Goal: Transaction & Acquisition: Purchase product/service

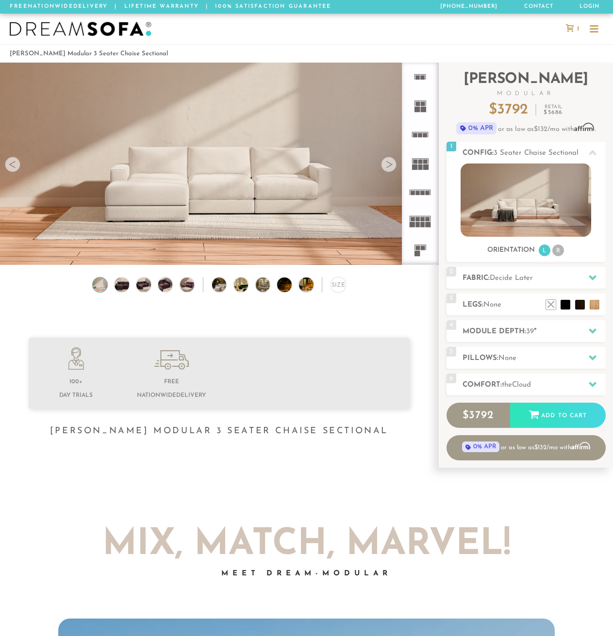
scroll to position [10393, 606]
click at [520, 281] on span "Decide Later" at bounding box center [511, 278] width 43 height 7
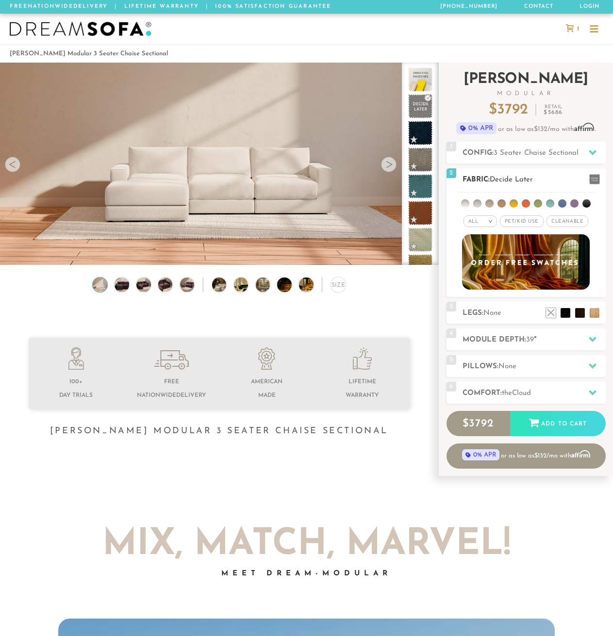
click at [558, 179] on h2 "Fabric: Decide Later" at bounding box center [534, 179] width 143 height 11
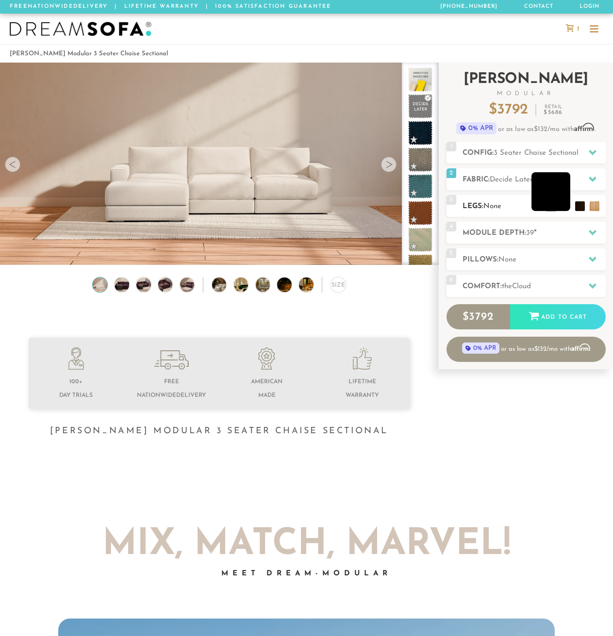
click at [564, 205] on li at bounding box center [551, 191] width 39 height 39
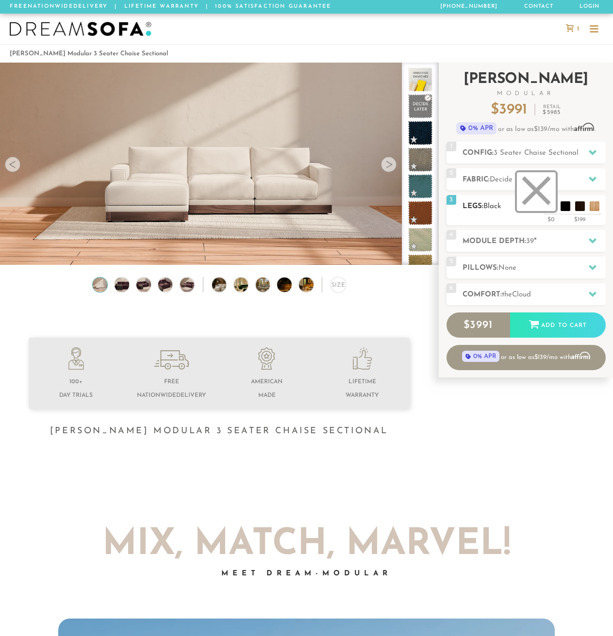
click at [550, 205] on li at bounding box center [536, 191] width 39 height 39
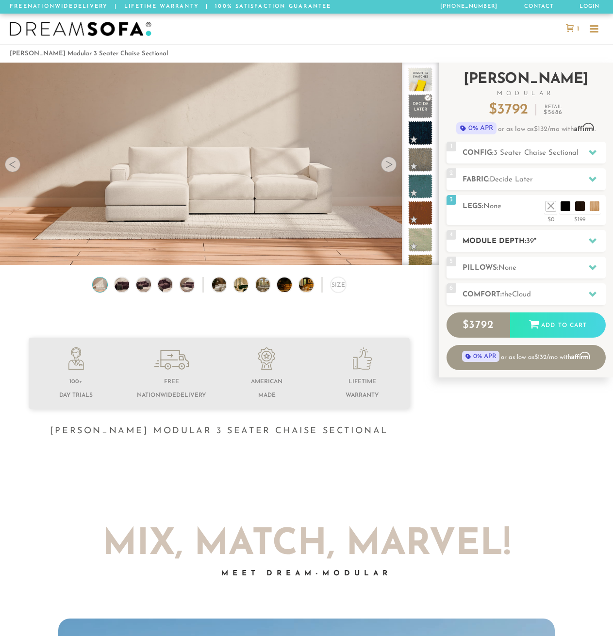
click at [555, 246] on h2 "Module Depth: 39 "" at bounding box center [534, 241] width 143 height 11
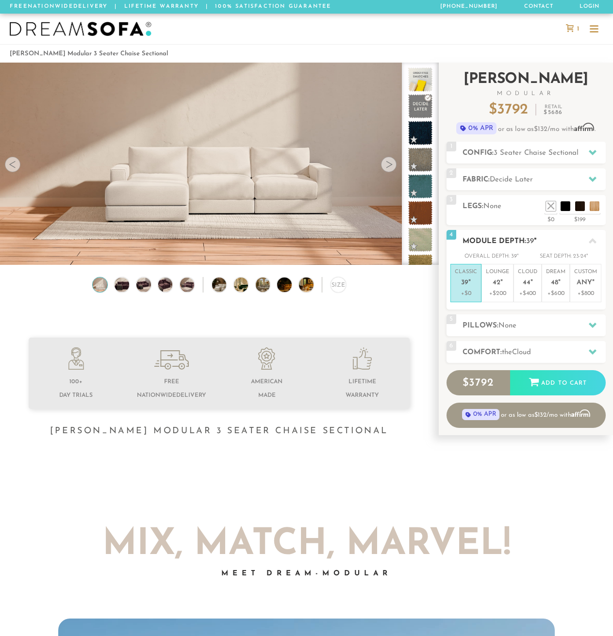
click at [553, 243] on h2 "Module Depth: 39 "" at bounding box center [534, 241] width 143 height 11
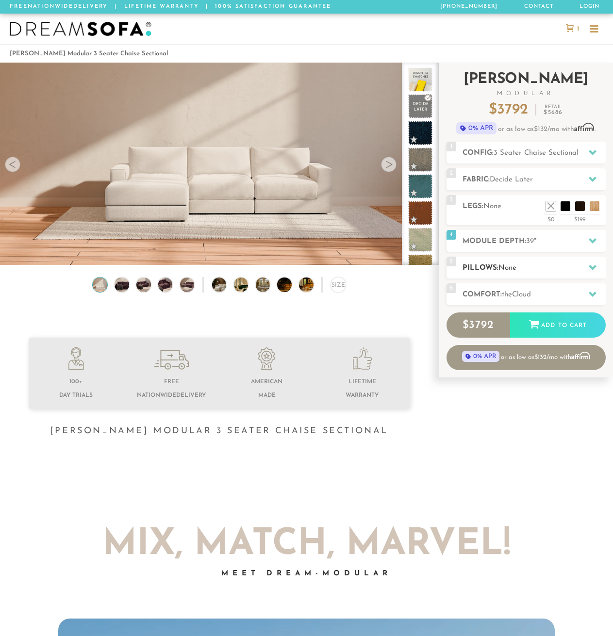
click at [538, 273] on h2 "Pillows: None" at bounding box center [534, 268] width 143 height 11
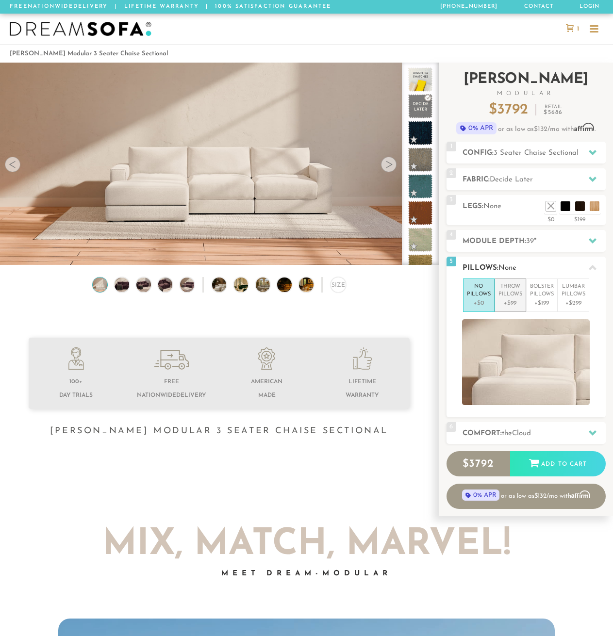
click at [510, 289] on p "Throw Pillows" at bounding box center [511, 291] width 24 height 16
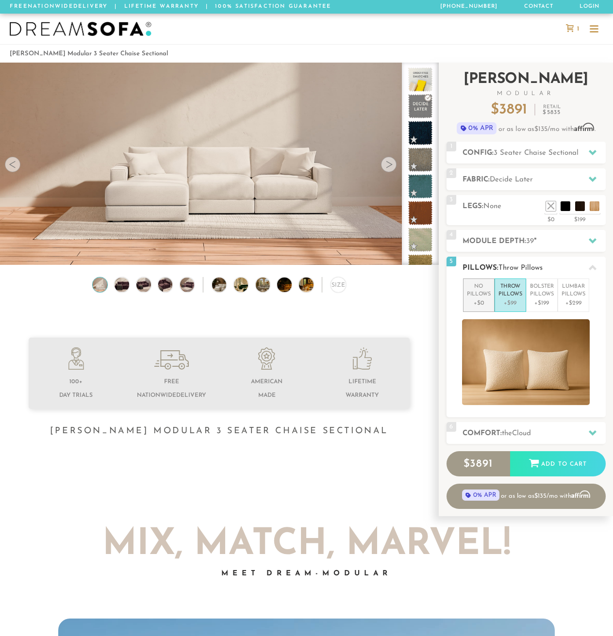
click at [475, 300] on p "+$0" at bounding box center [479, 303] width 24 height 9
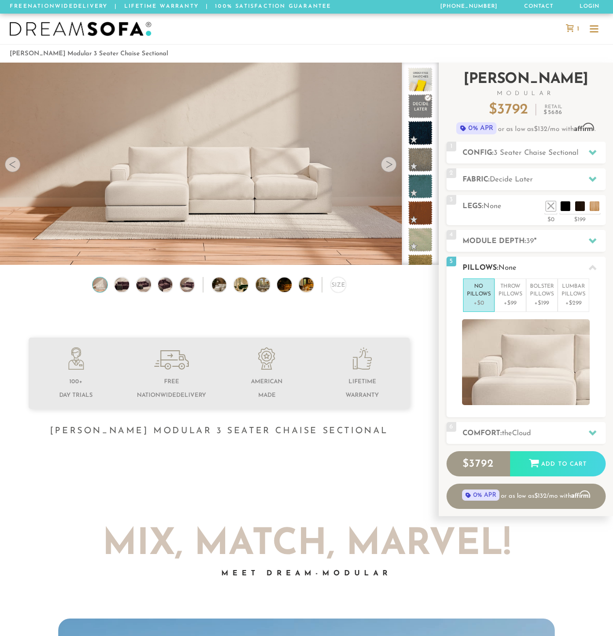
click at [557, 262] on div "5 Pillows: None" at bounding box center [526, 268] width 159 height 22
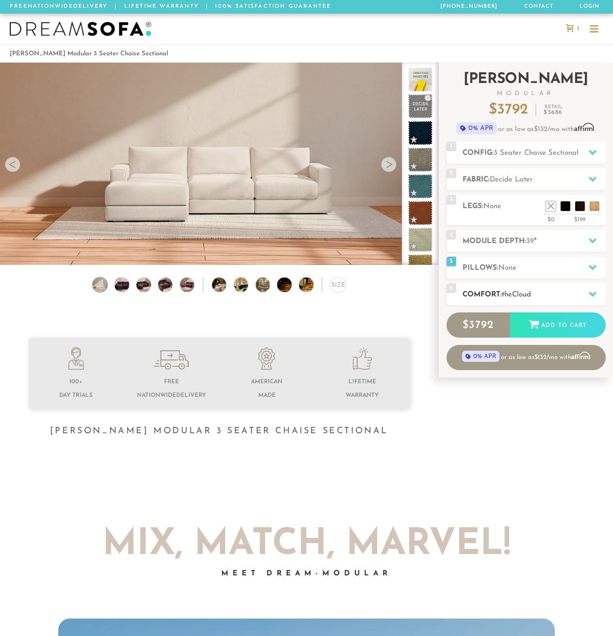
click at [535, 288] on div "6 Comfort: the Cloud soft" at bounding box center [526, 295] width 159 height 22
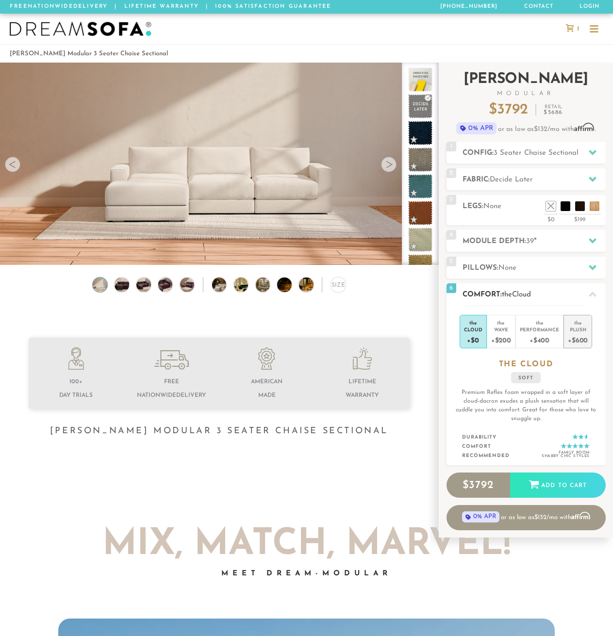
click at [580, 337] on div "+$600" at bounding box center [578, 340] width 20 height 14
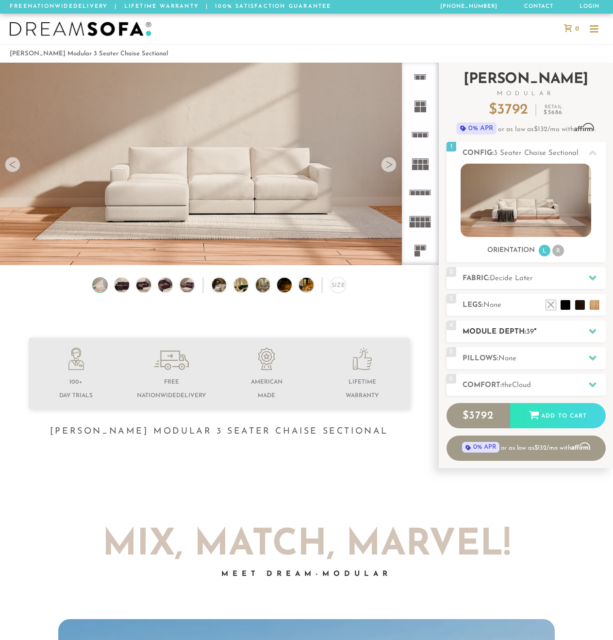
click at [547, 333] on h2 "Module Depth: 39 "" at bounding box center [534, 331] width 143 height 11
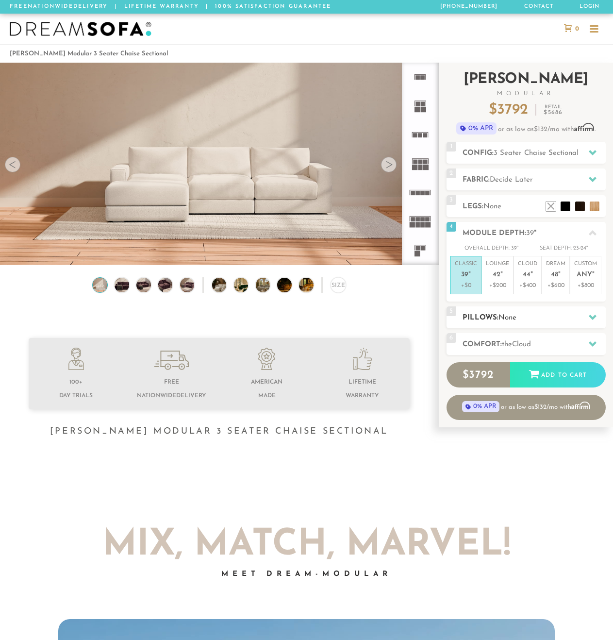
click at [516, 314] on span "None" at bounding box center [508, 317] width 18 height 7
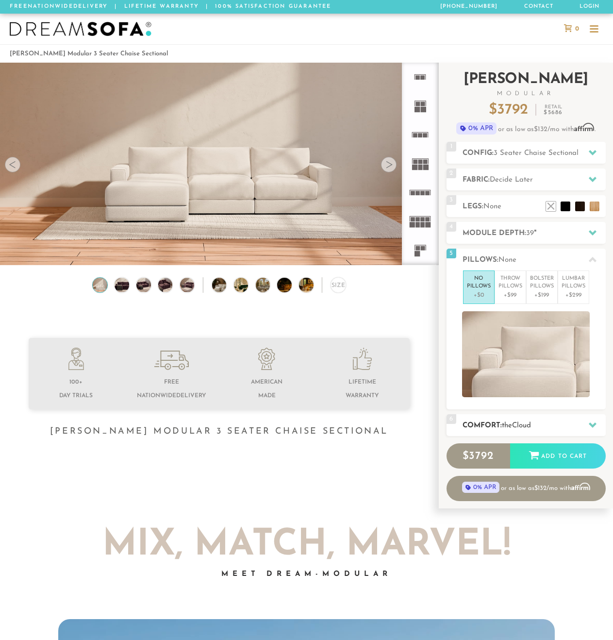
click at [501, 424] on h2 "Comfort: the Cloud" at bounding box center [534, 425] width 143 height 11
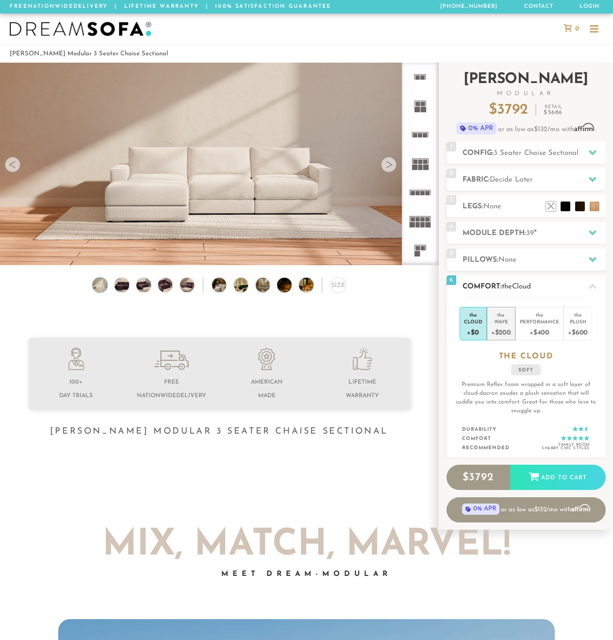
click at [502, 319] on div "Wave" at bounding box center [501, 321] width 20 height 7
click at [515, 174] on h2 "Fabric: Decide Later" at bounding box center [534, 179] width 143 height 11
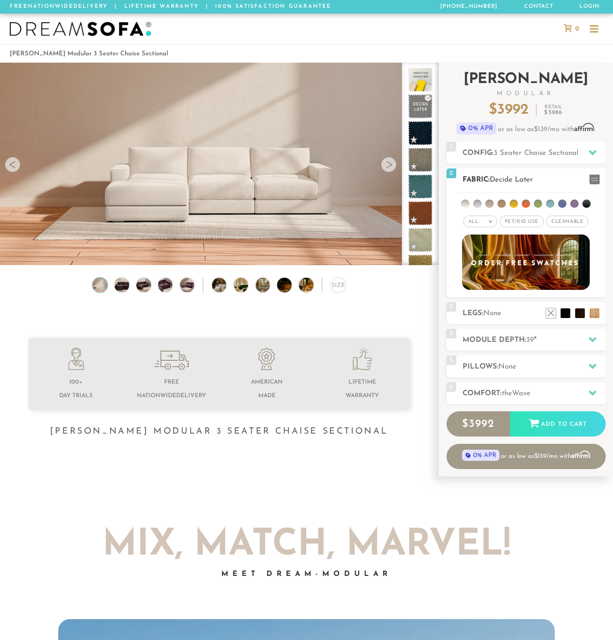
click at [479, 216] on div "All >" at bounding box center [480, 222] width 33 height 12
click at [481, 247] on li "Tier" at bounding box center [480, 248] width 33 height 14
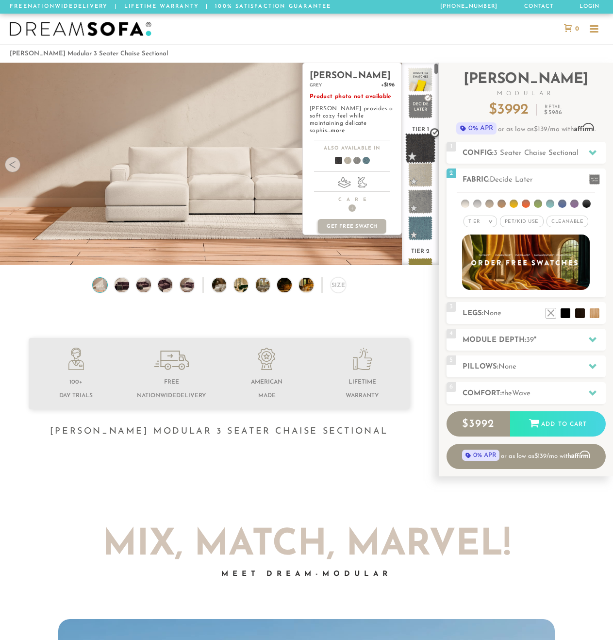
click at [413, 144] on span at bounding box center [420, 148] width 31 height 31
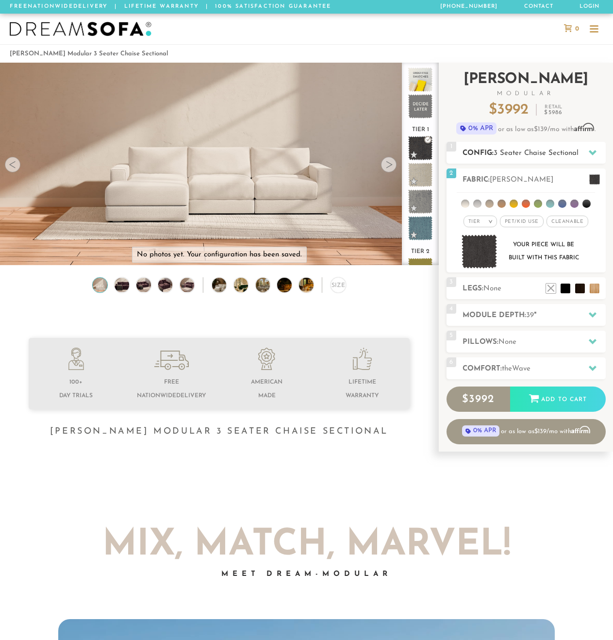
click at [518, 158] on h2 "Config: 3 Seater Chaise Sectional" at bounding box center [534, 153] width 143 height 11
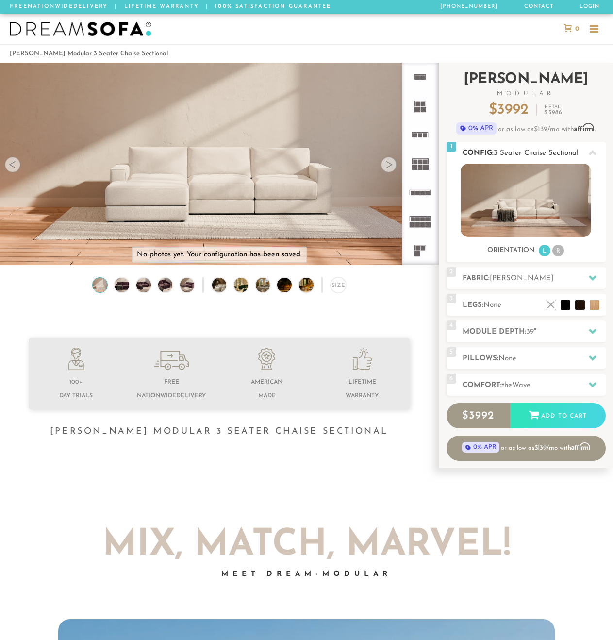
click at [522, 154] on span "3 Seater Chaise Sectional" at bounding box center [536, 153] width 85 height 7
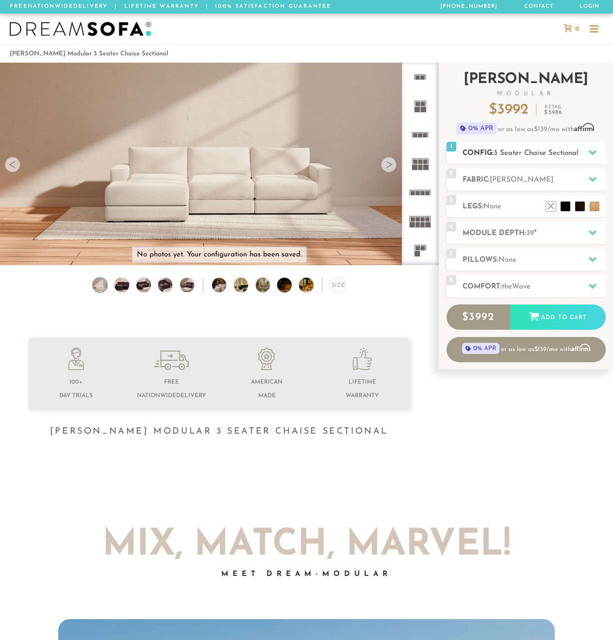
click at [522, 154] on span "3 Seater Chaise Sectional" at bounding box center [536, 153] width 85 height 7
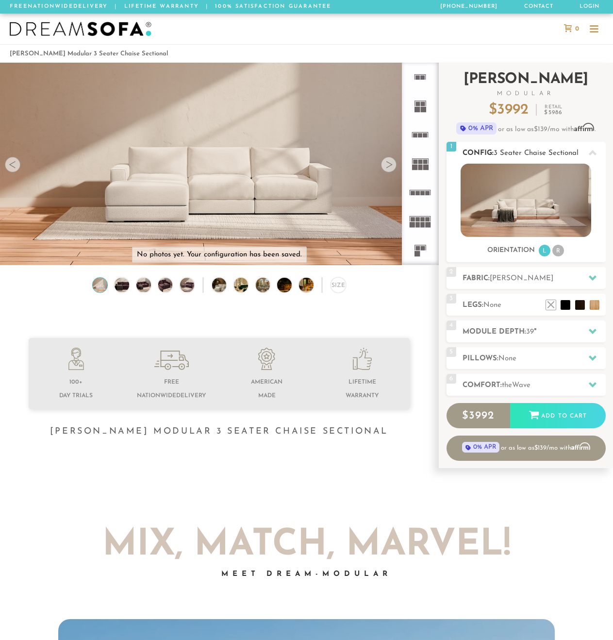
click at [559, 252] on li "R" at bounding box center [558, 251] width 12 height 12
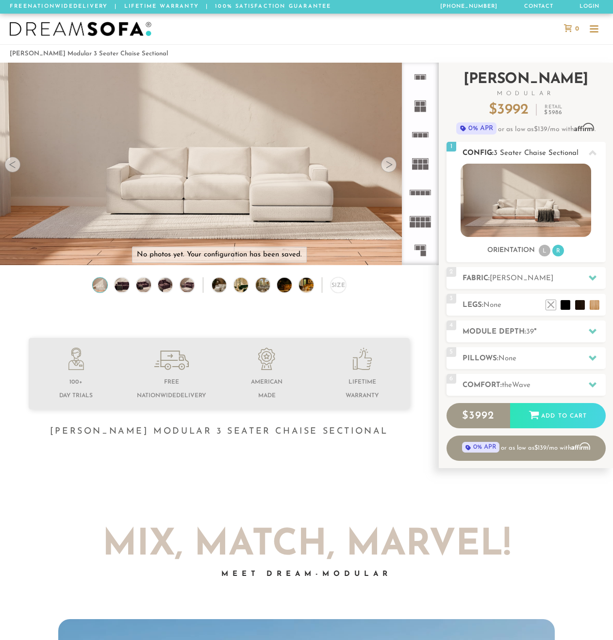
click at [546, 249] on li "L" at bounding box center [545, 251] width 12 height 12
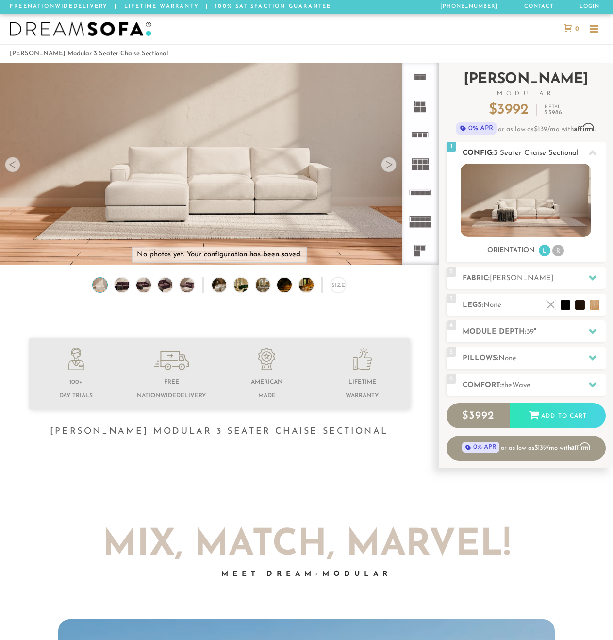
click at [560, 250] on li "R" at bounding box center [558, 251] width 12 height 12
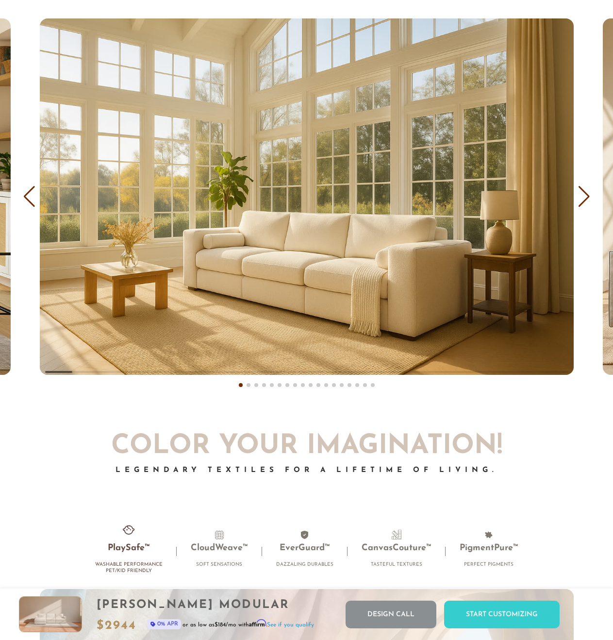
scroll to position [5511, 0]
